Goal: Find specific page/section: Find specific page/section

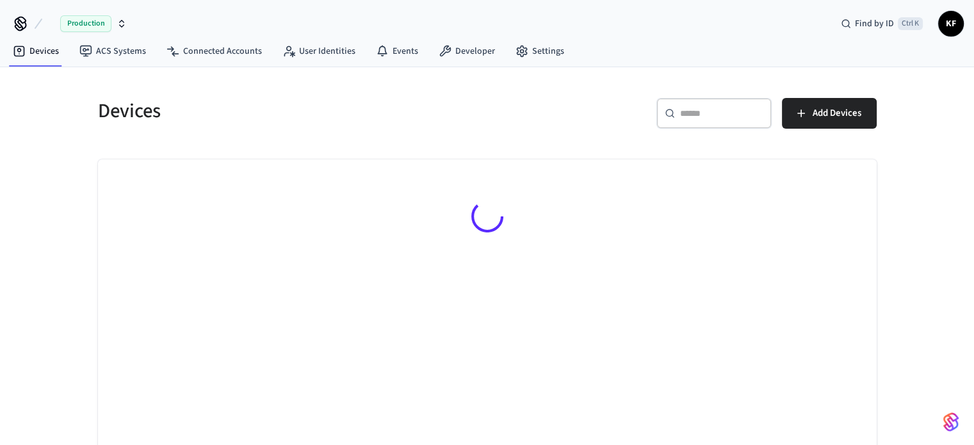
click at [126, 23] on icon "button" at bounding box center [122, 24] width 10 height 10
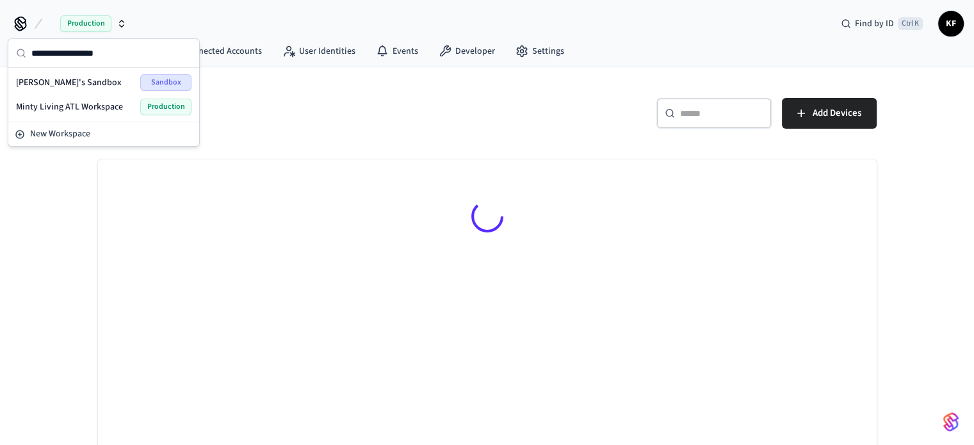
click at [72, 102] on span "Minty Living ATL Workspace" at bounding box center [69, 106] width 107 height 13
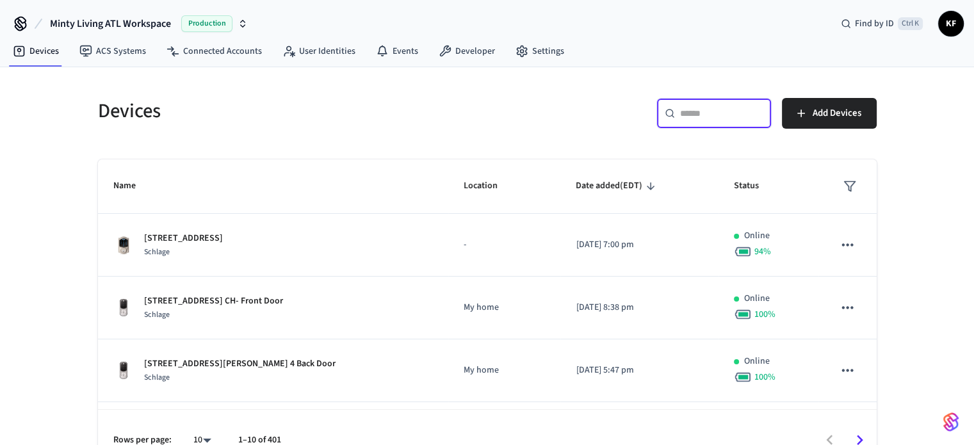
click at [691, 113] on input "text" at bounding box center [721, 113] width 83 height 13
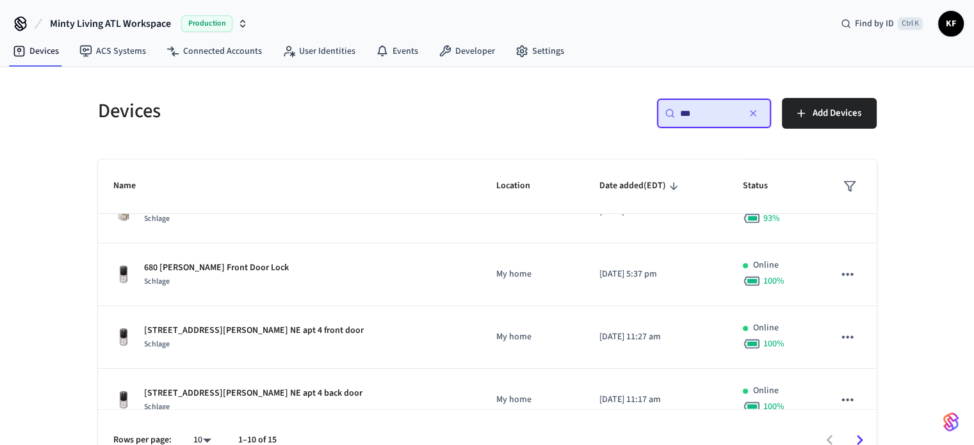
scroll to position [93, 0]
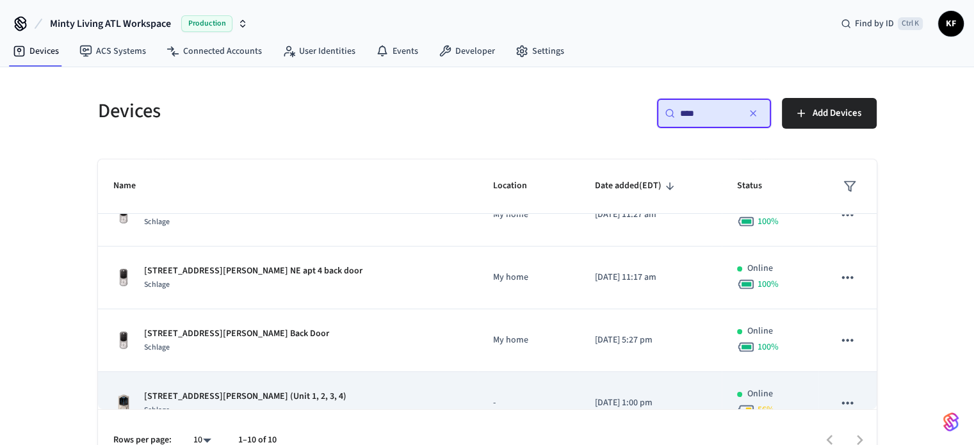
type input "***"
click at [220, 406] on div "Schlage" at bounding box center [245, 409] width 202 height 13
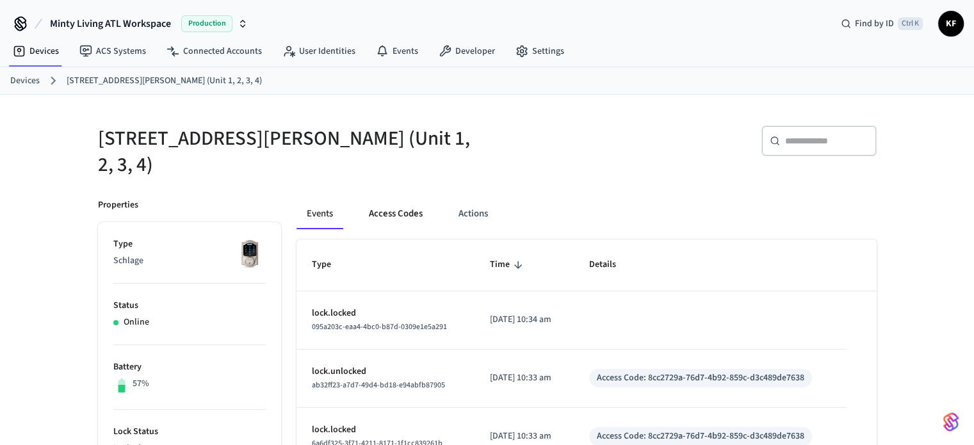
click at [402, 214] on button "Access Codes" at bounding box center [395, 213] width 74 height 31
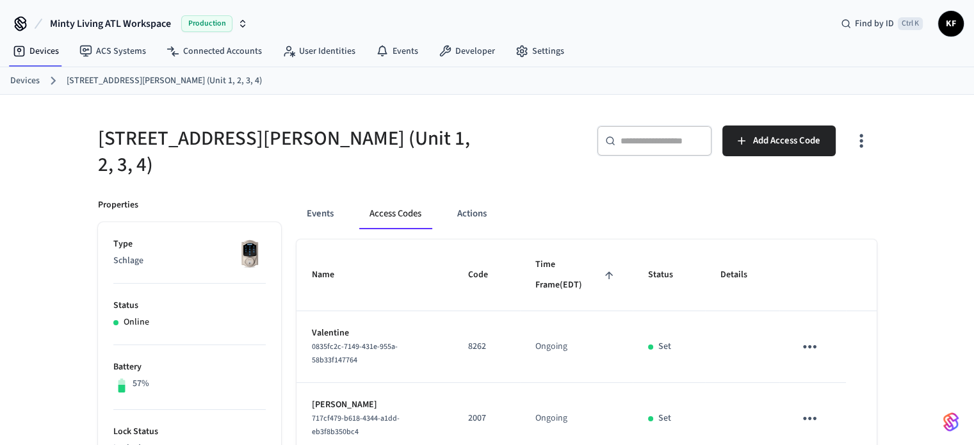
click at [27, 83] on link "Devices" at bounding box center [24, 80] width 29 height 13
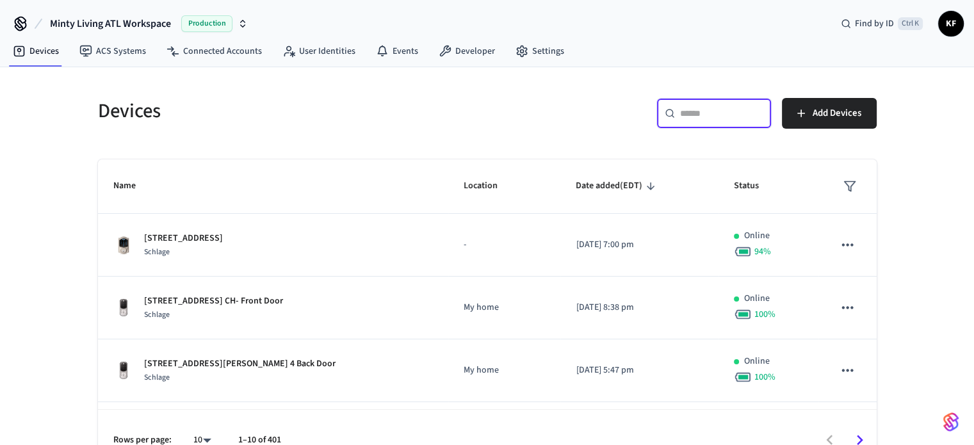
click at [685, 111] on input "text" at bounding box center [721, 113] width 83 height 13
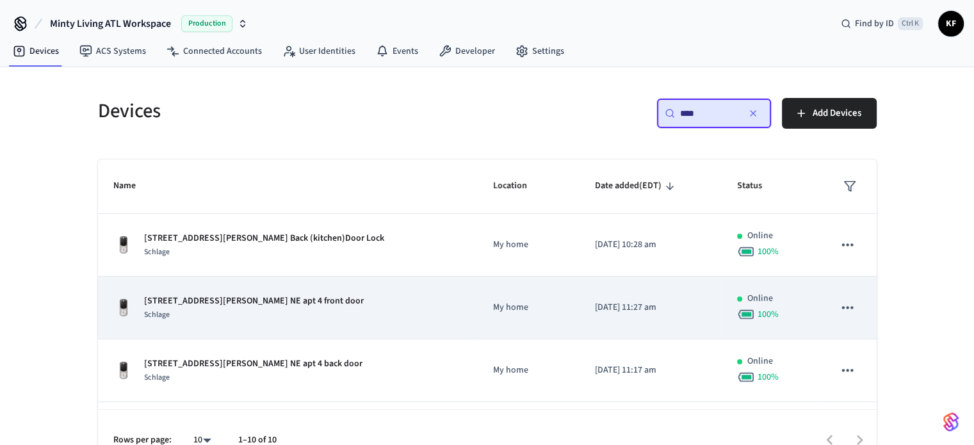
type input "***"
click at [269, 300] on p "[STREET_ADDRESS][PERSON_NAME] NE apt 4 front door" at bounding box center [254, 300] width 220 height 13
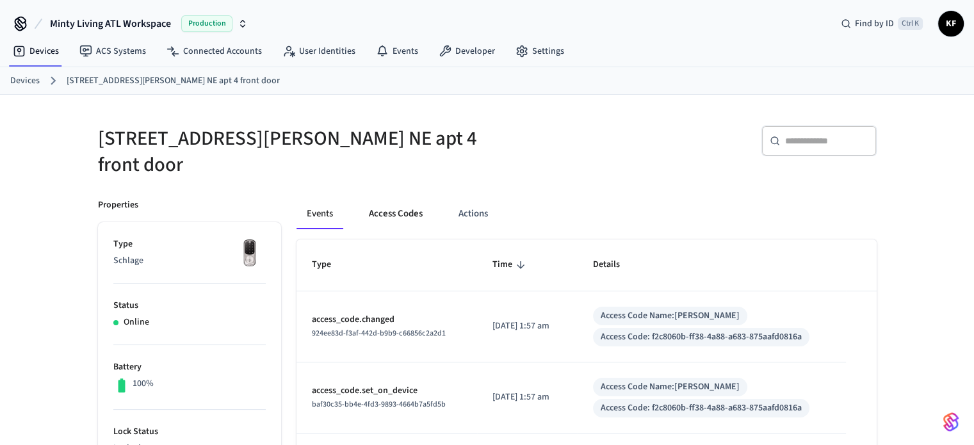
click at [380, 201] on button "Access Codes" at bounding box center [395, 213] width 74 height 31
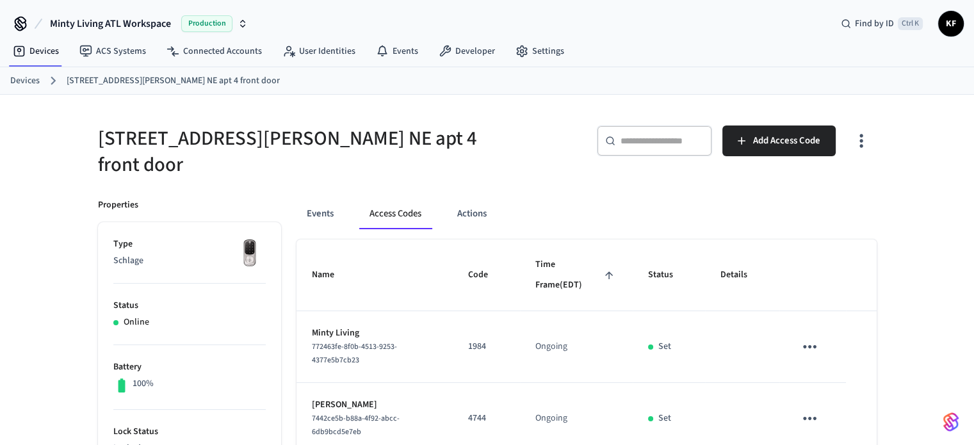
drag, startPoint x: 18, startPoint y: 89, endPoint x: 26, endPoint y: 79, distance: 12.3
click at [26, 79] on div "Devices [STREET_ADDRESS][PERSON_NAME] NE apt 4 front door" at bounding box center [487, 81] width 974 height 28
click at [26, 79] on link "Devices" at bounding box center [24, 80] width 29 height 13
